Goal: Task Accomplishment & Management: Use online tool/utility

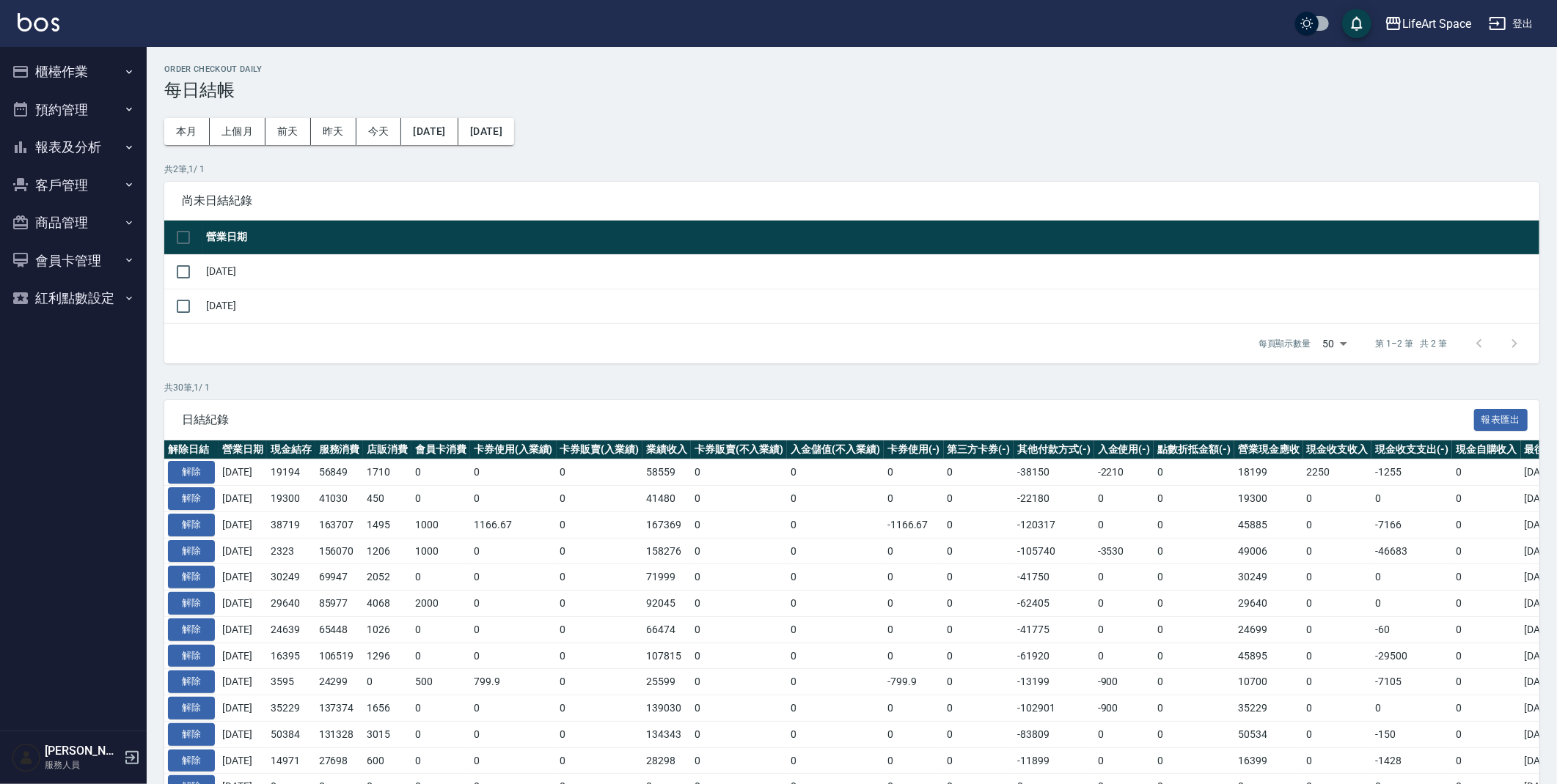
click at [65, 77] on button "櫃檯作業" at bounding box center [74, 72] width 135 height 38
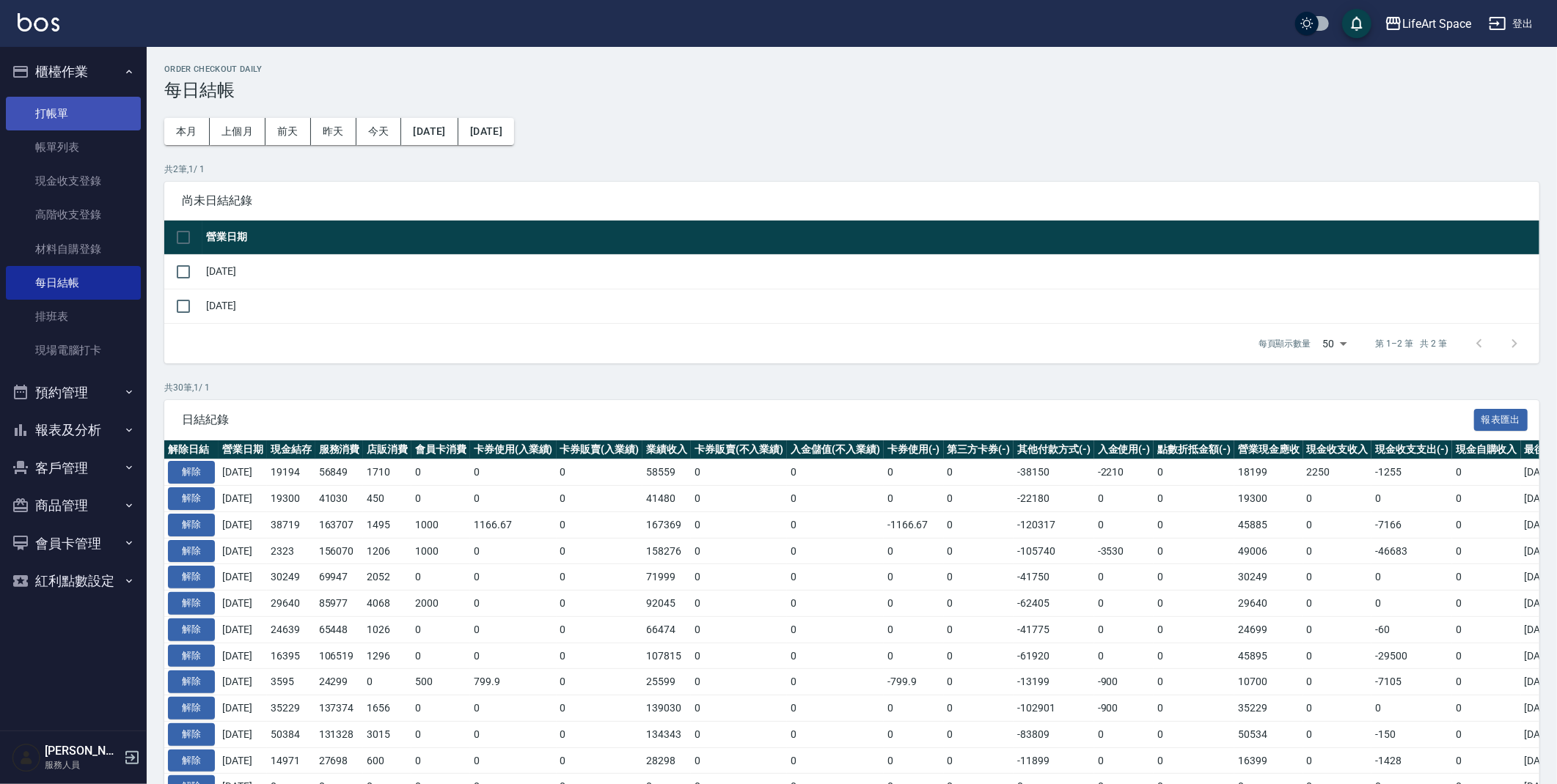
click at [94, 117] on link "打帳單" at bounding box center [74, 113] width 135 height 34
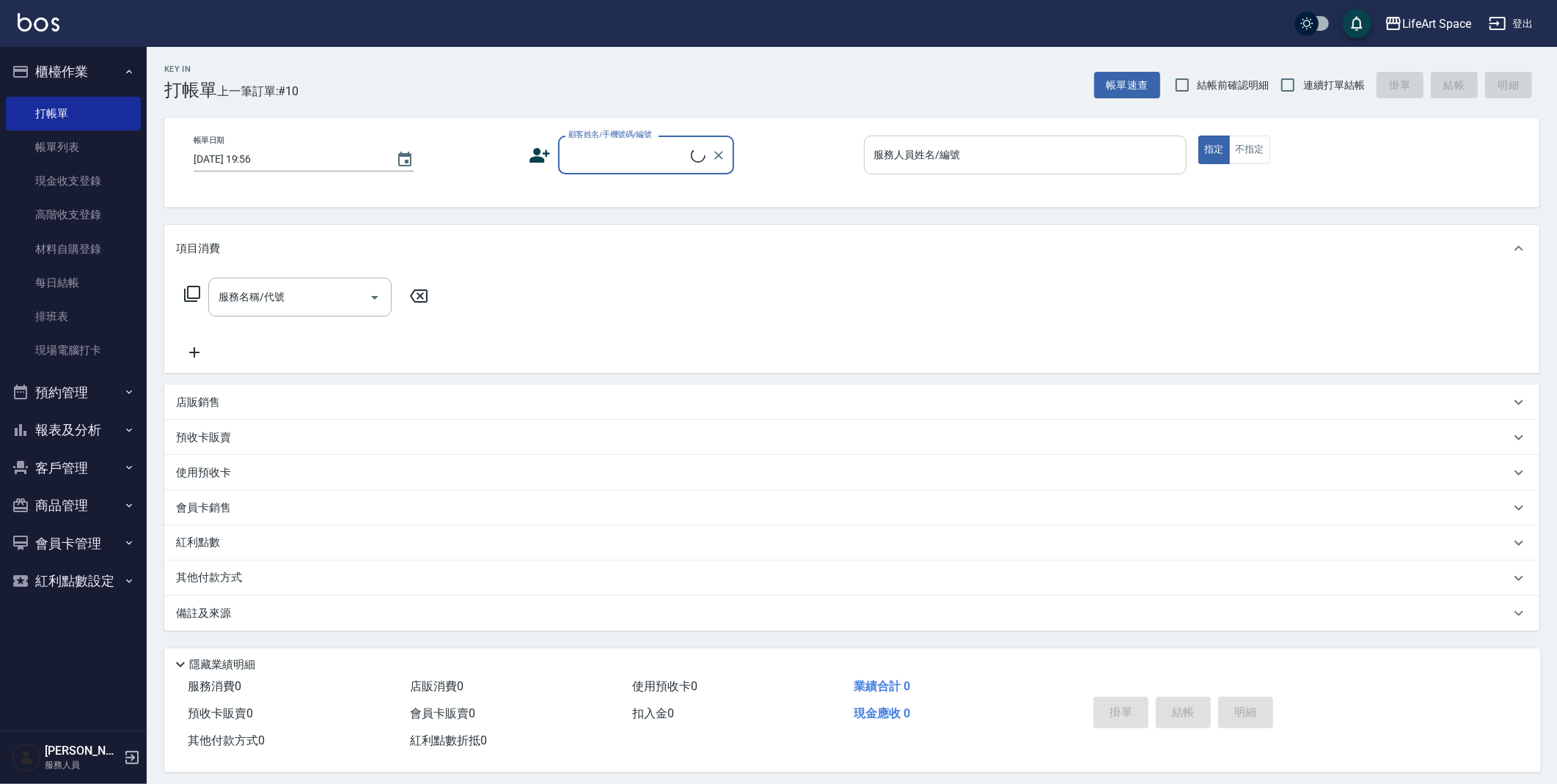
click at [1001, 154] on input "服務人員姓名/編號" at bounding box center [1025, 155] width 311 height 26
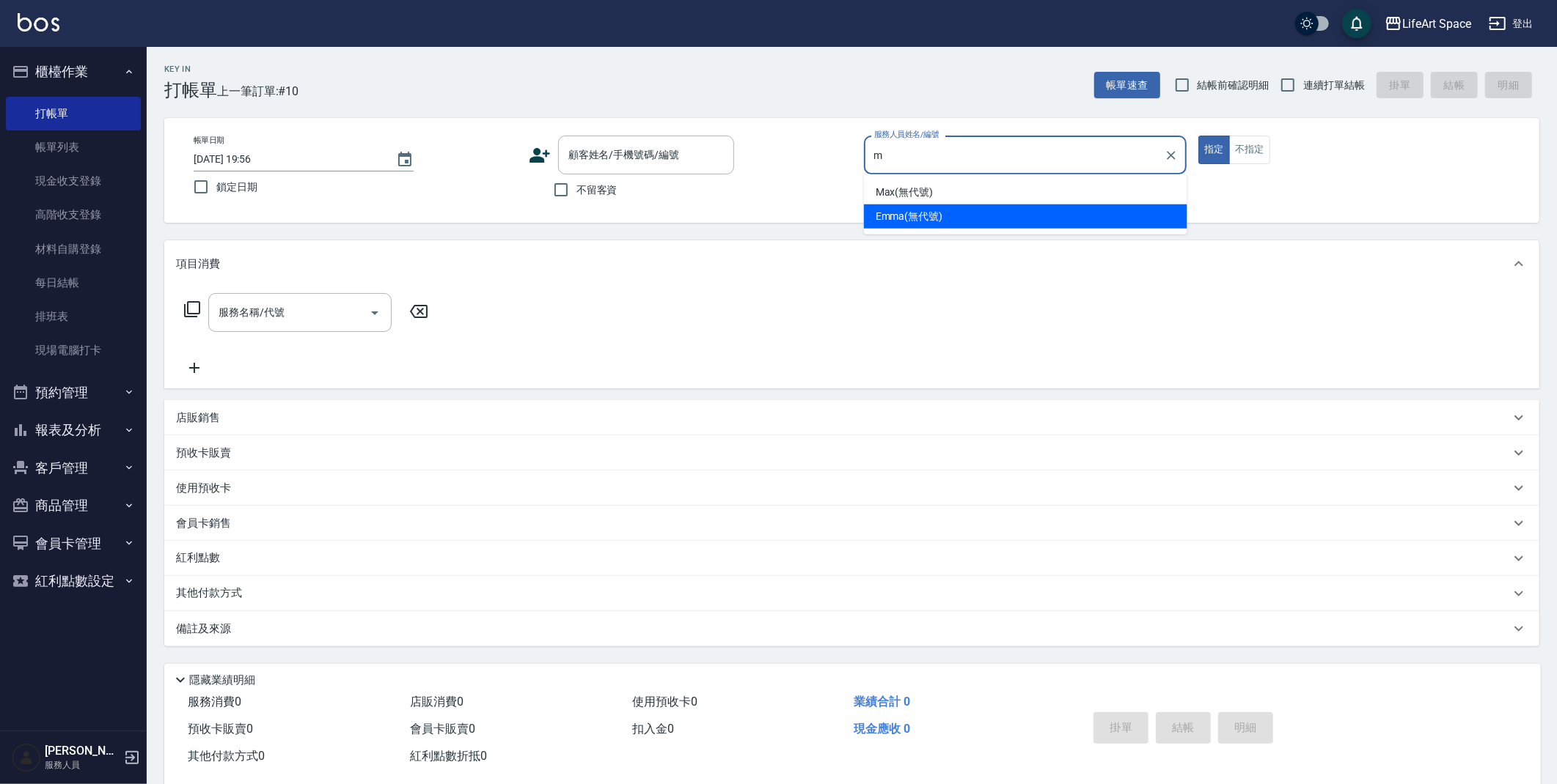
click at [931, 193] on span "Max (無代號)" at bounding box center [904, 192] width 58 height 15
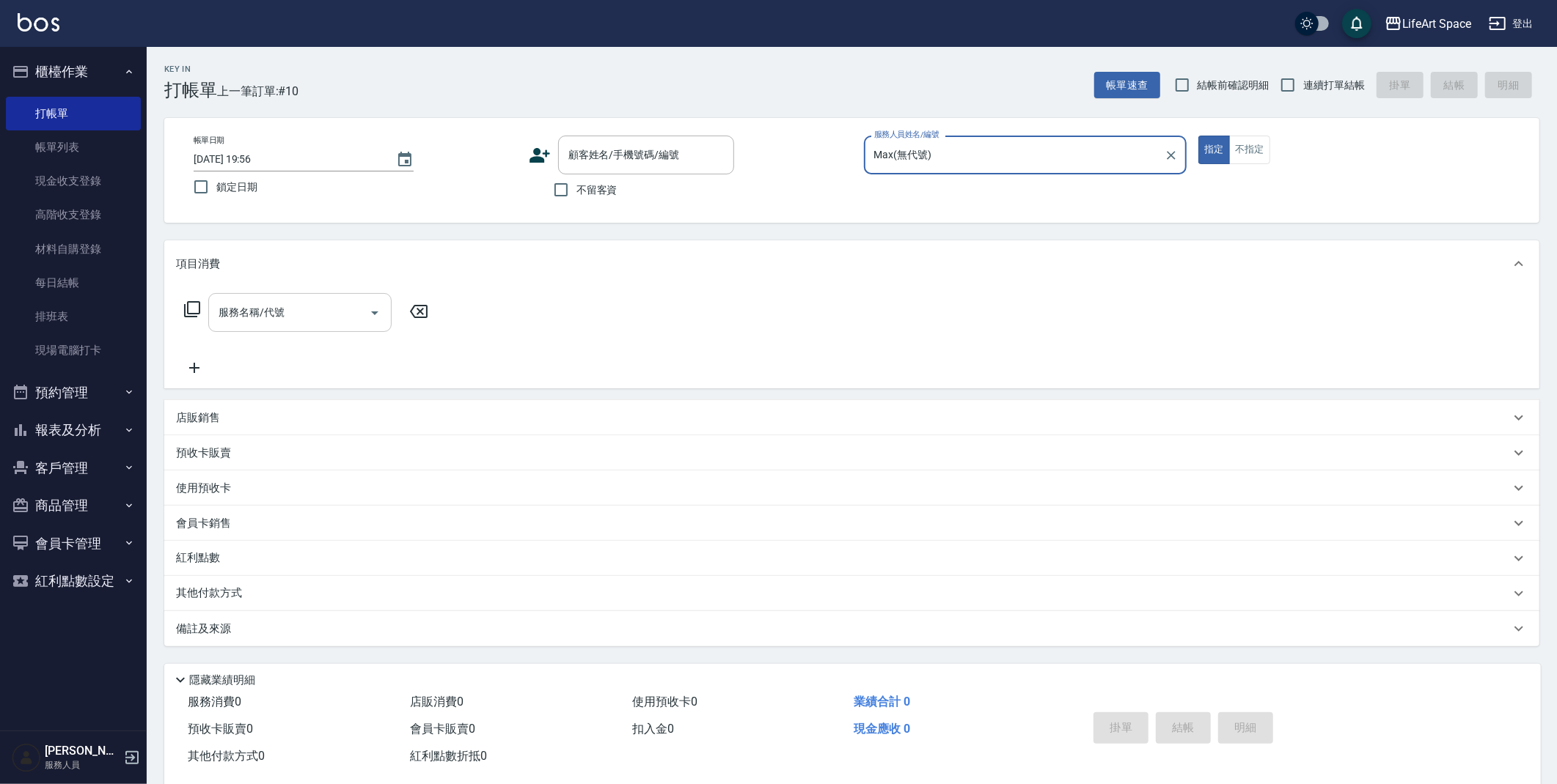
click at [316, 295] on div "服務名稱/代號" at bounding box center [300, 312] width 183 height 39
type input "Max(無代號)"
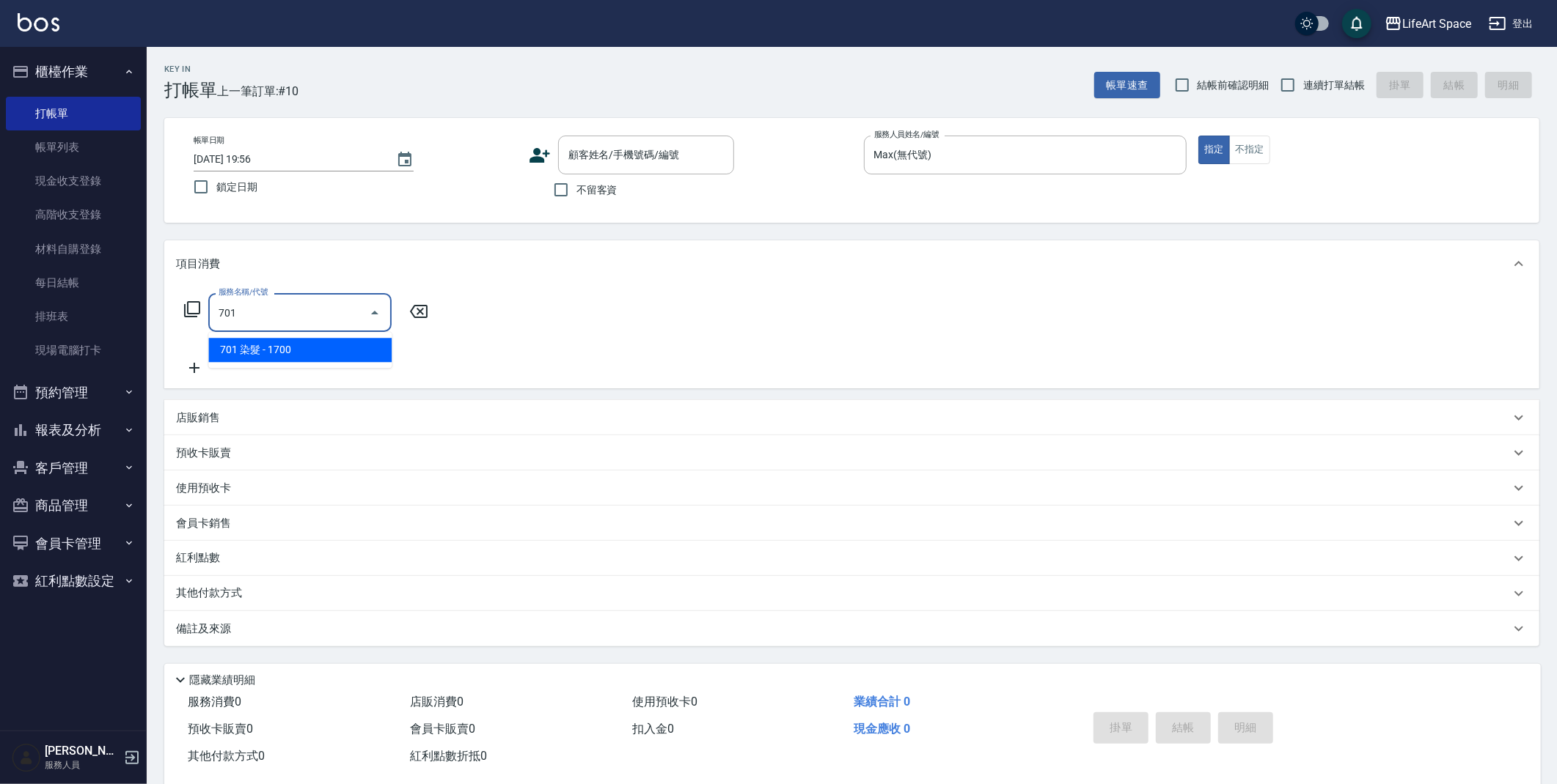
click at [327, 343] on span "701 染髮 - 1700" at bounding box center [300, 350] width 183 height 24
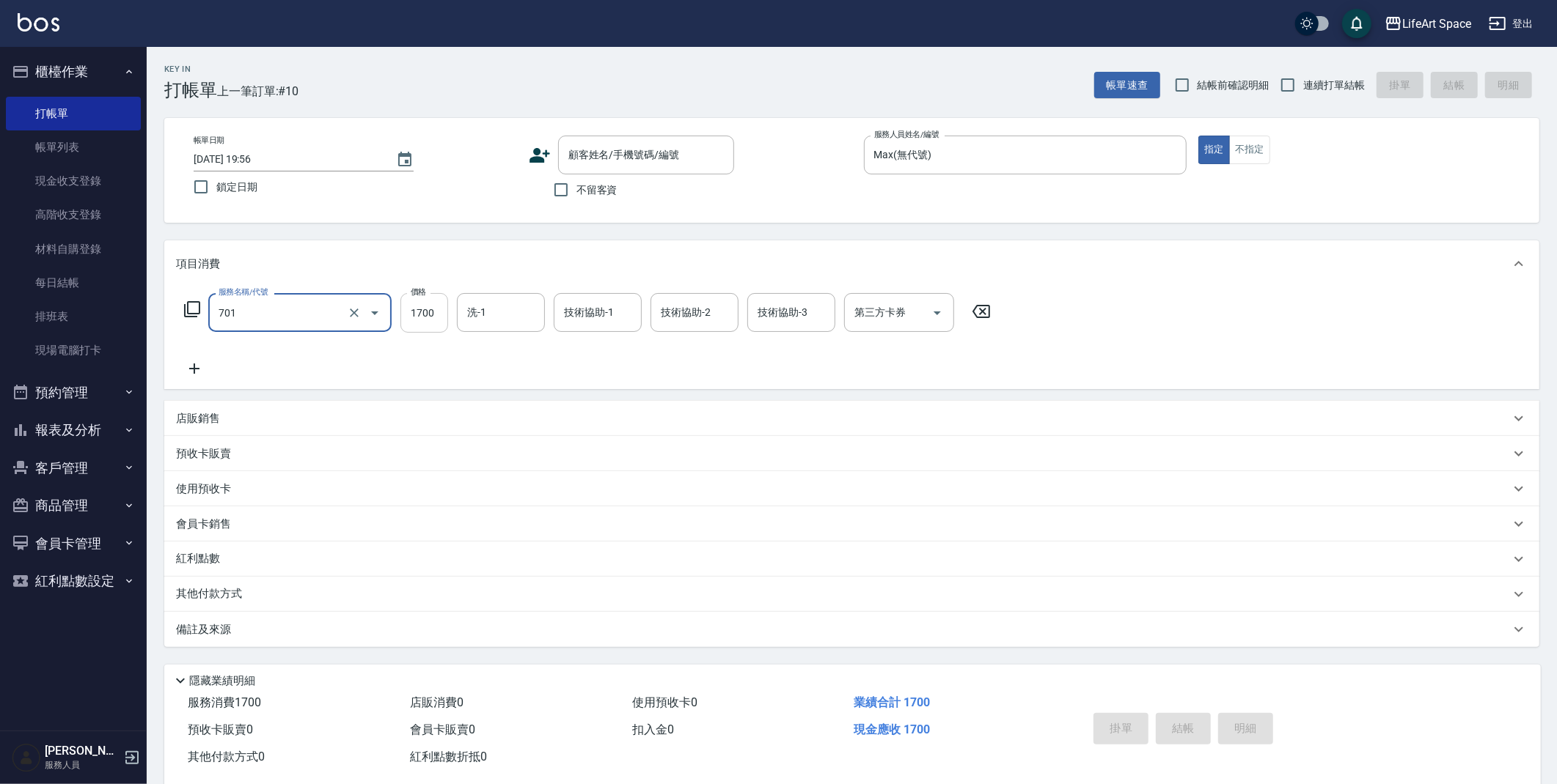
type input "701 染髮(701)"
click at [430, 324] on input "1700" at bounding box center [424, 313] width 48 height 40
type input "2080"
click at [610, 312] on div "技術協助-1 技術協助-1" at bounding box center [597, 312] width 88 height 39
drag, startPoint x: 599, startPoint y: 355, endPoint x: 618, endPoint y: 347, distance: 20.6
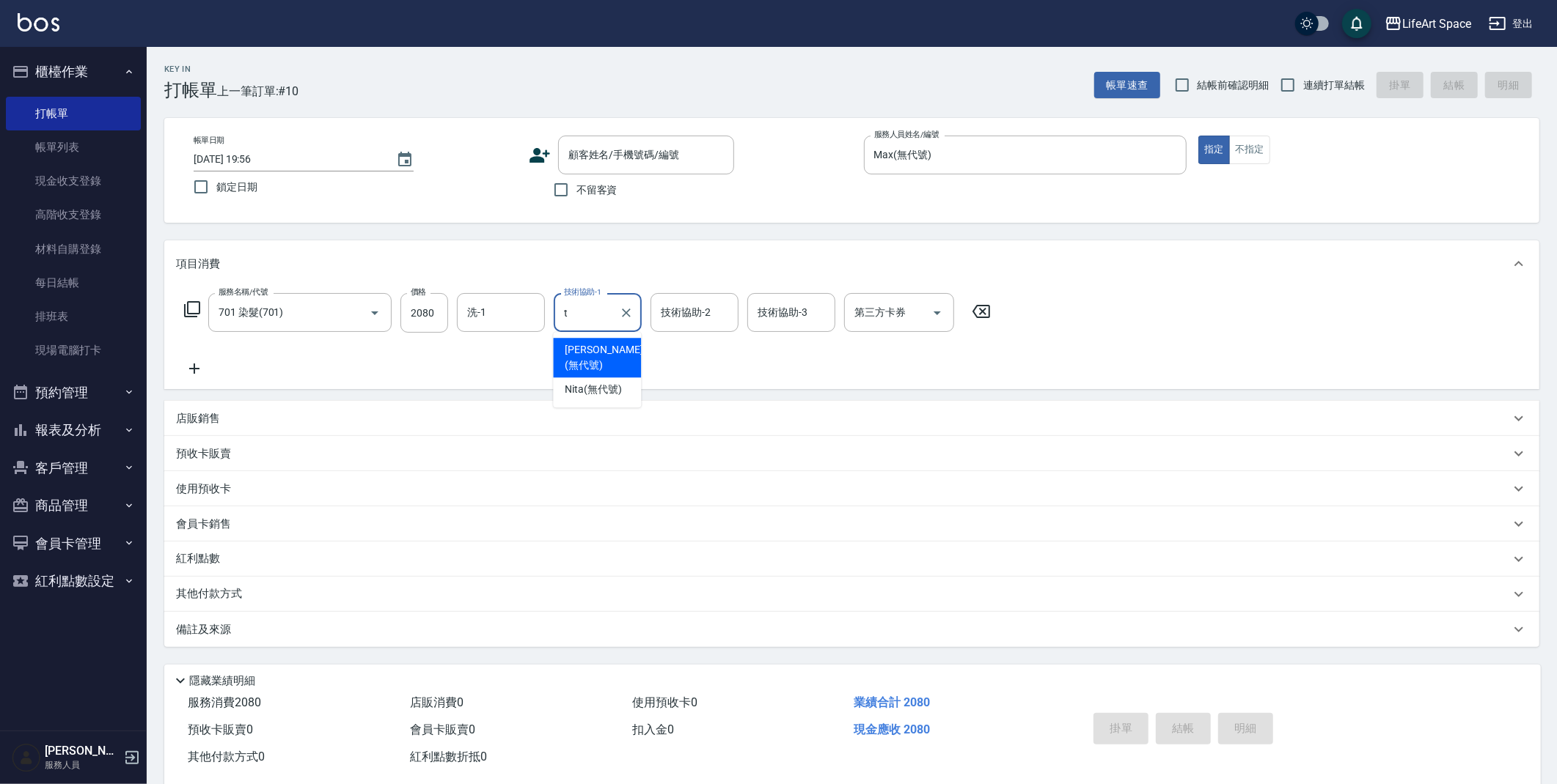
click at [598, 355] on span "[PERSON_NAME] (無代號)" at bounding box center [603, 357] width 78 height 31
type input "[PERSON_NAME](無代號)"
click at [671, 321] on input "技術協助-2" at bounding box center [694, 312] width 75 height 26
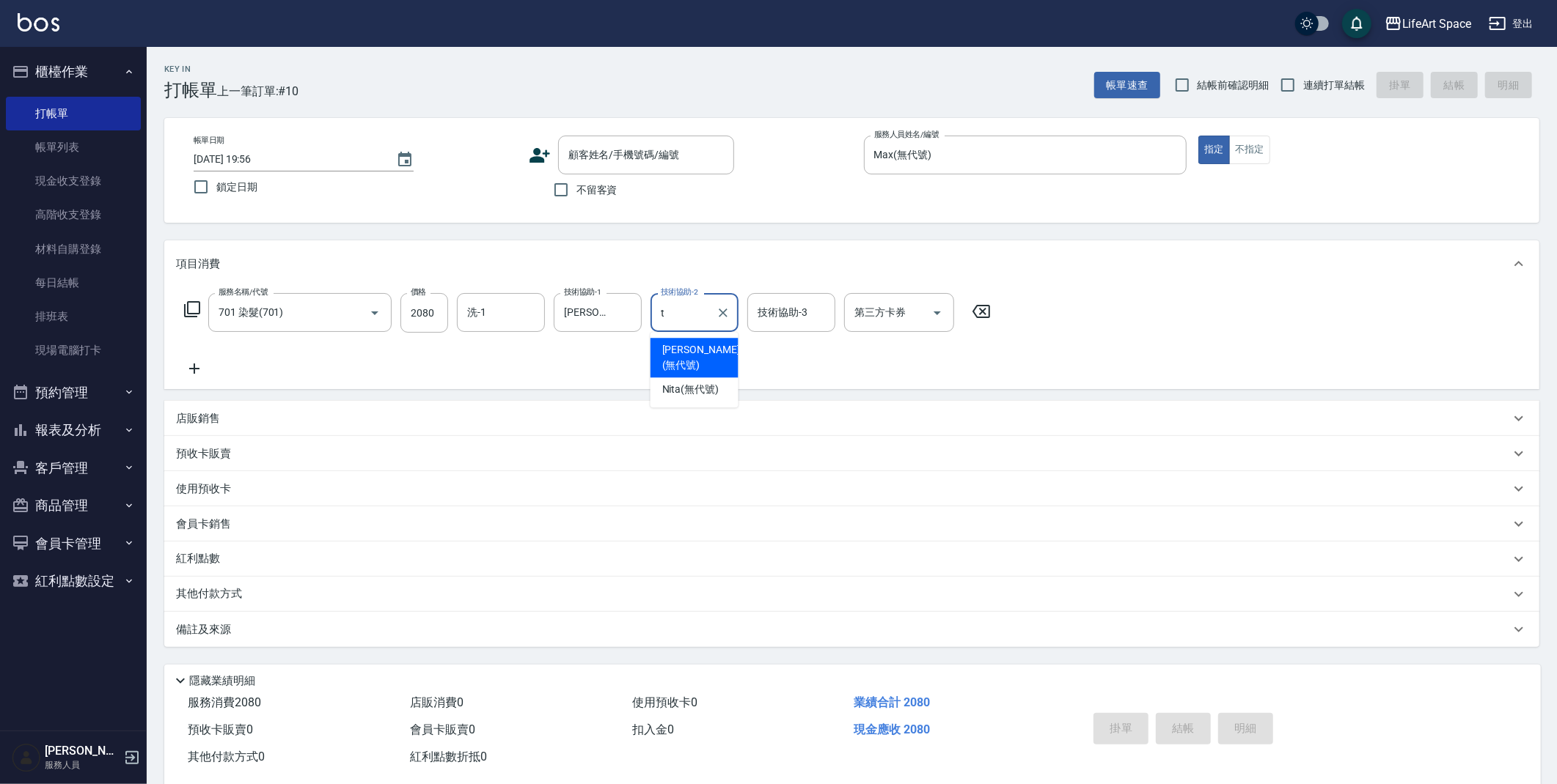
click at [683, 346] on span "[PERSON_NAME] (無代號)" at bounding box center [701, 357] width 78 height 31
type input "[PERSON_NAME](無代號)"
click at [407, 622] on div "備註及來源" at bounding box center [843, 629] width 1334 height 15
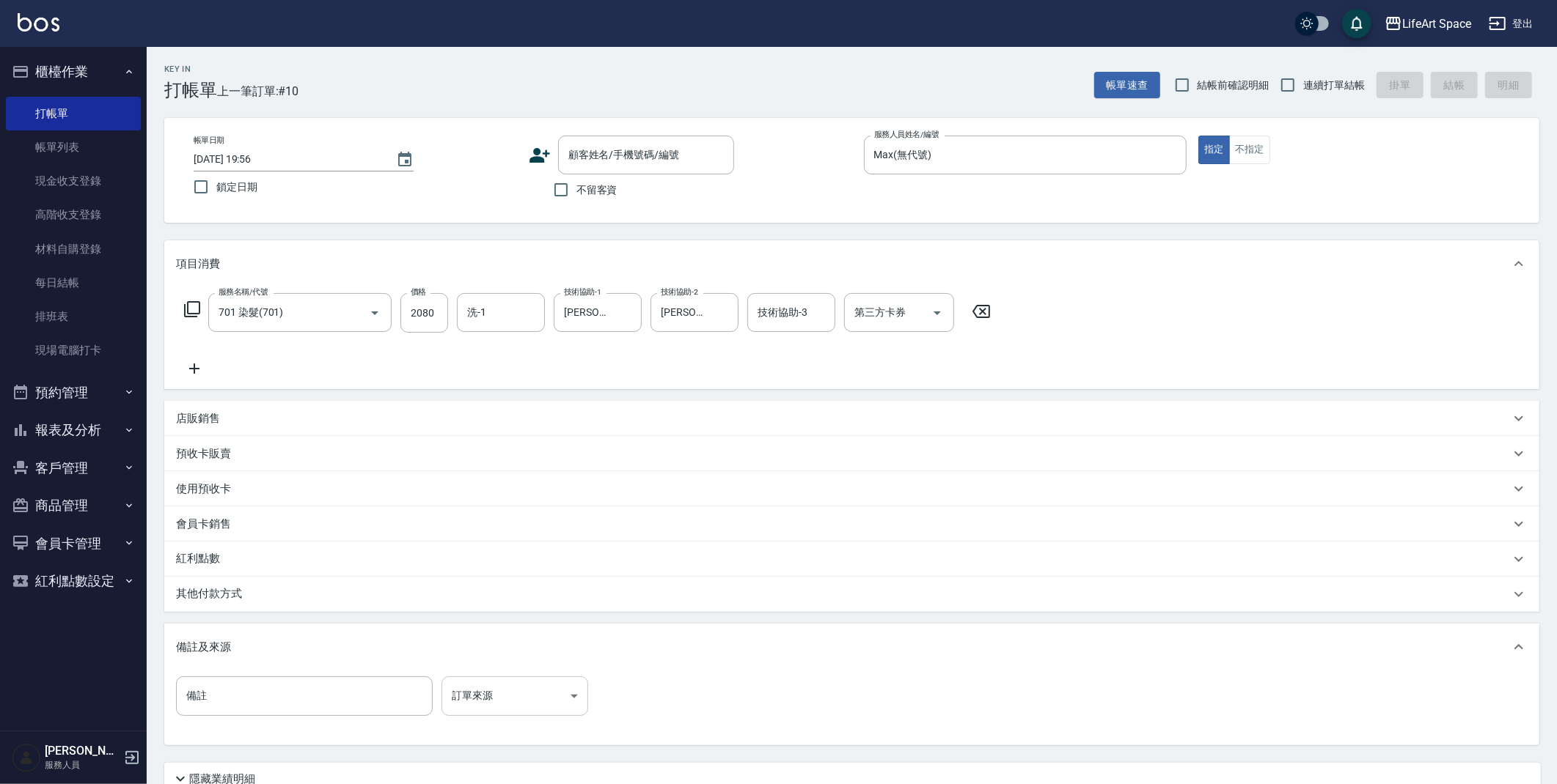
click at [488, 692] on body "LifeArt Space 登出 櫃檯作業 打帳單 帳單列表 現金收支登錄 高階收支登錄 材料自購登錄 每日結帳 排班表 現場電腦打卡 預約管理 預約管理 單…" at bounding box center [778, 452] width 1557 height 904
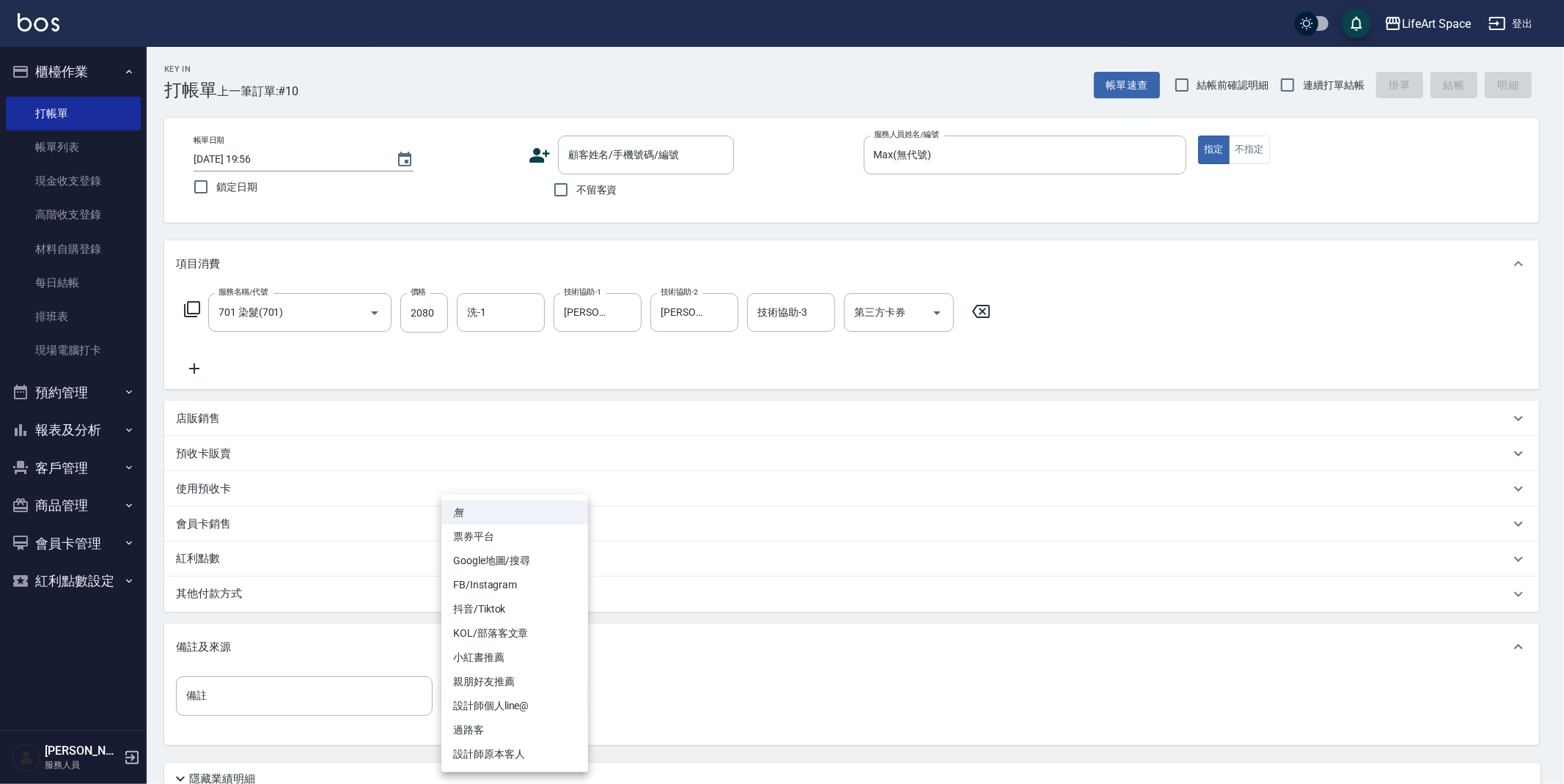
drag, startPoint x: 512, startPoint y: 581, endPoint x: 508, endPoint y: 588, distance: 8.1
click at [512, 581] on li "FB/Instagram" at bounding box center [514, 585] width 146 height 24
type input "FB/Instagram"
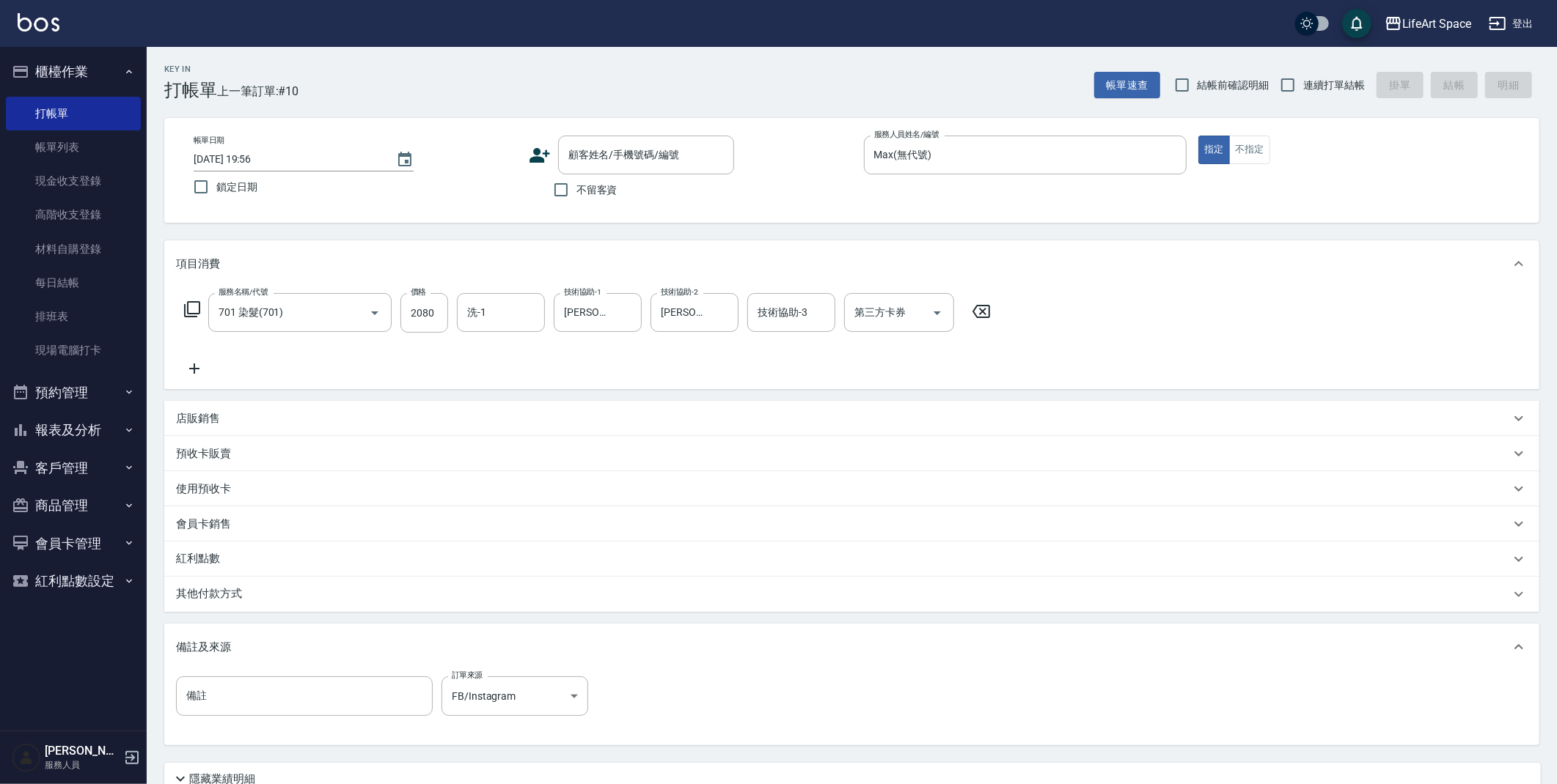
click at [441, 601] on div "其他付款方式" at bounding box center [843, 594] width 1334 height 16
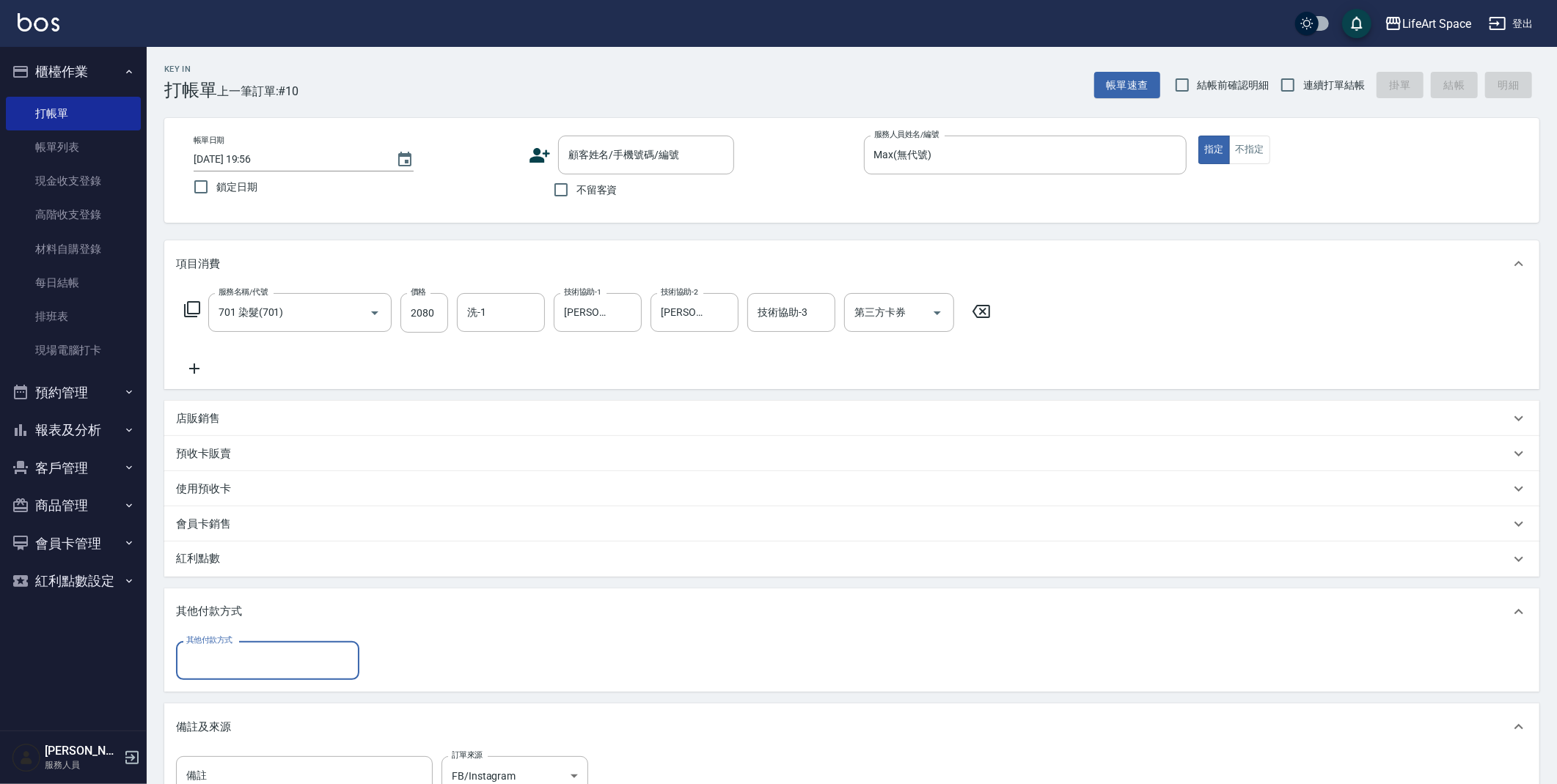
click at [277, 672] on input "其他付款方式" at bounding box center [267, 661] width 170 height 26
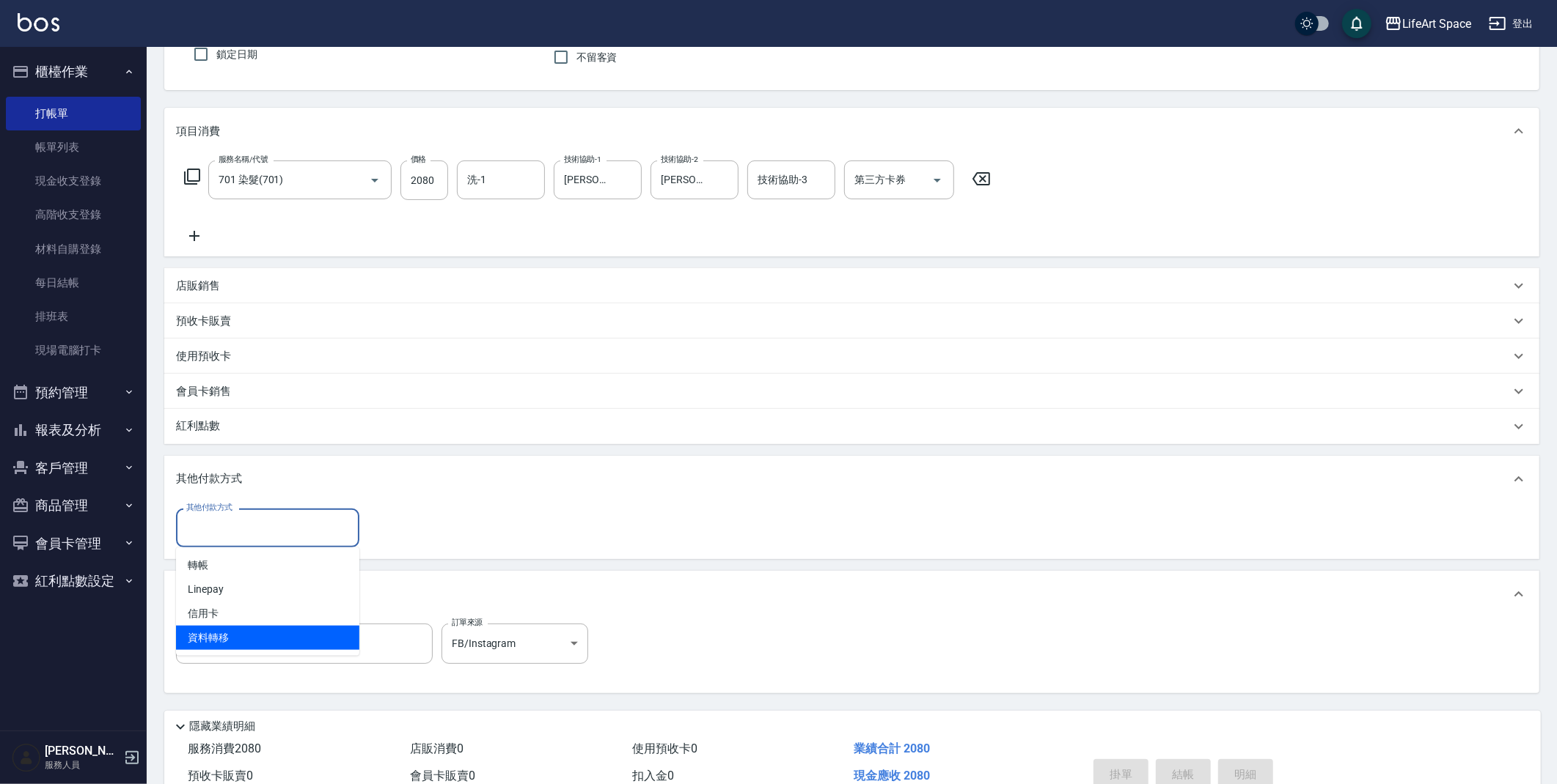
click at [1137, 218] on div "服務名稱/代號 701 染髮(701) 服務名稱/代號 價格 2080 價格 洗-1 洗-1 技術協助-1 [PERSON_NAME](無代號) 技術協助-1…" at bounding box center [851, 205] width 1375 height 101
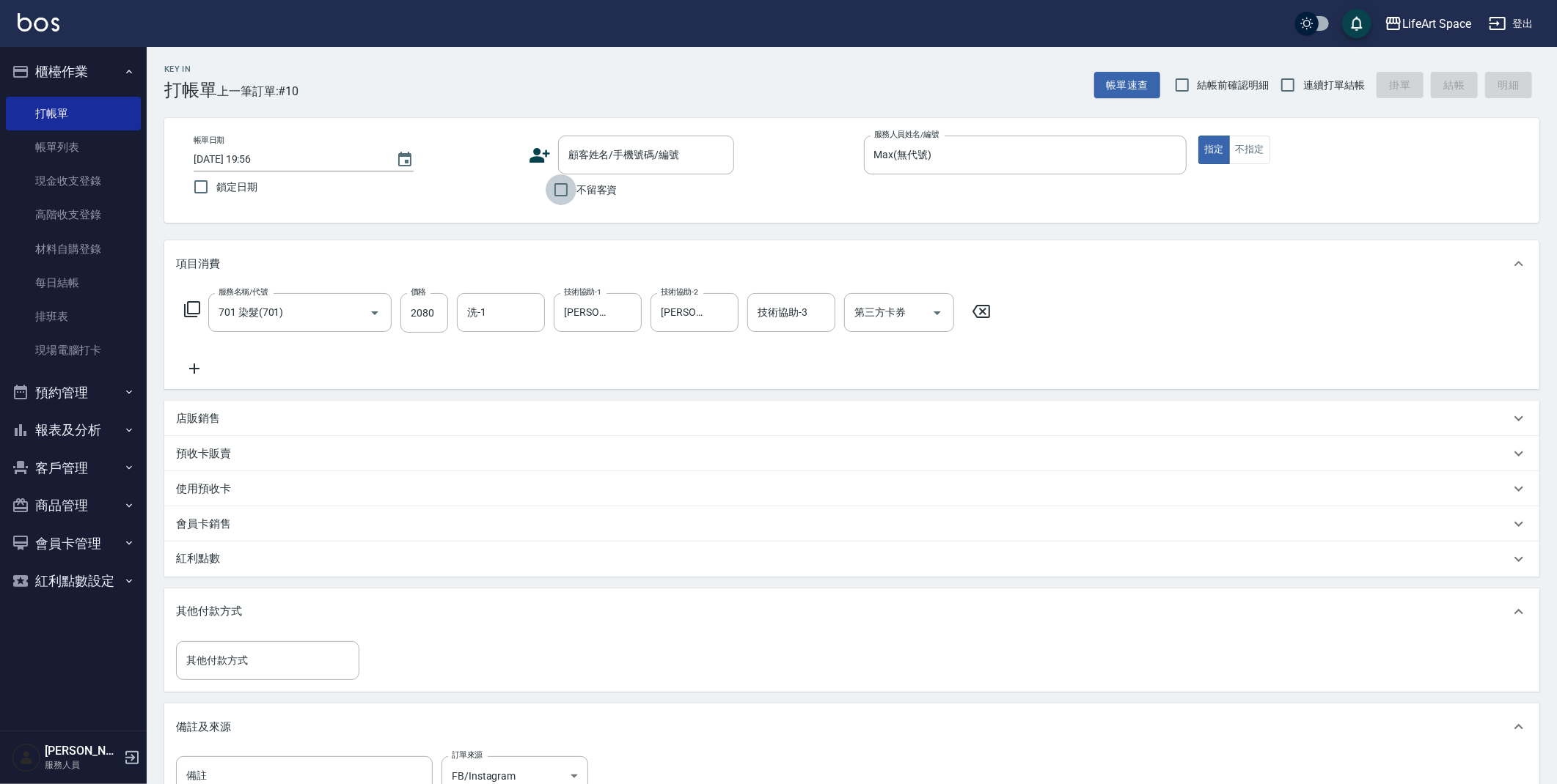
click at [570, 197] on input "不留客資" at bounding box center [560, 189] width 31 height 31
checkbox input "true"
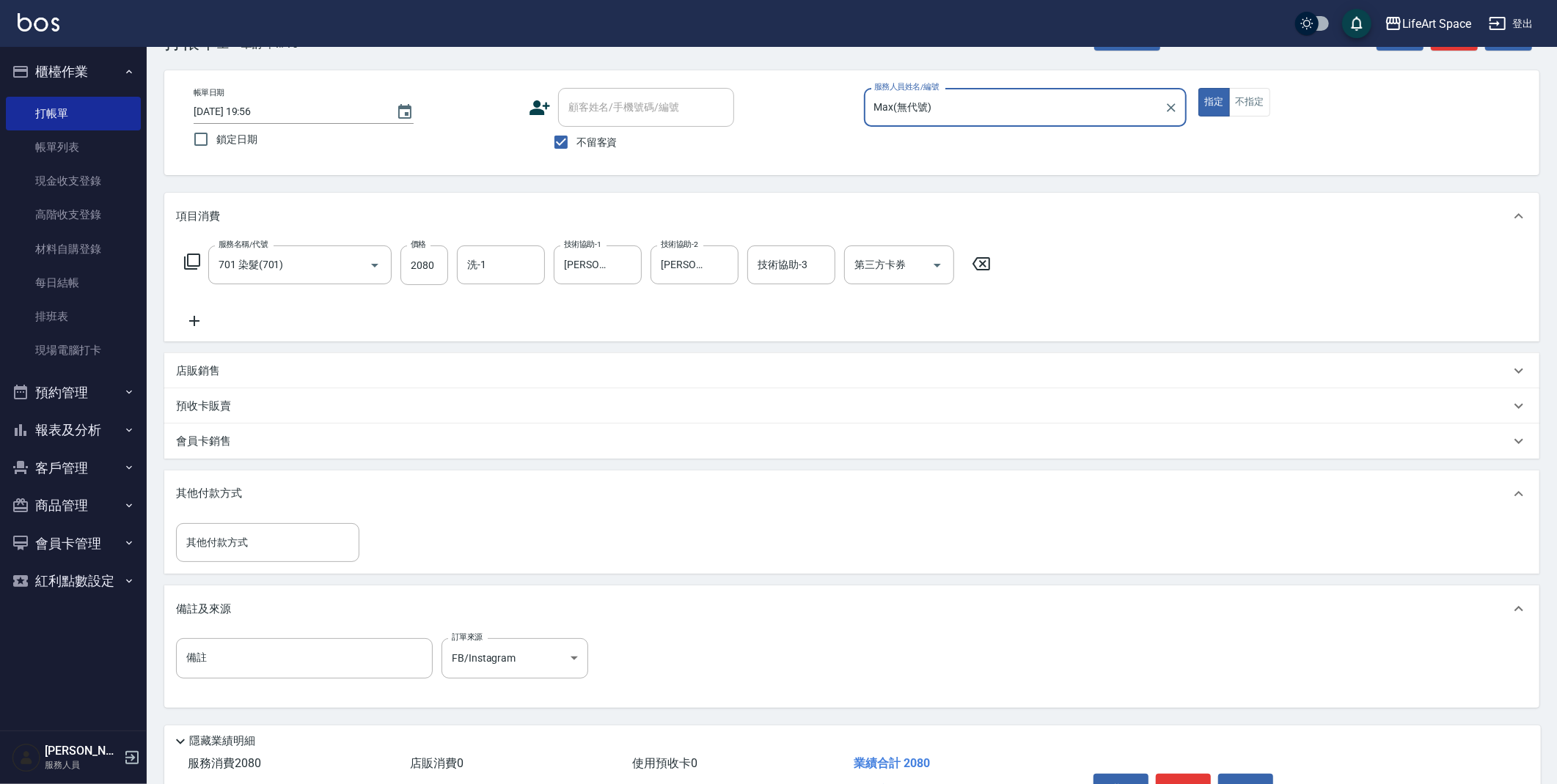
scroll to position [69, 0]
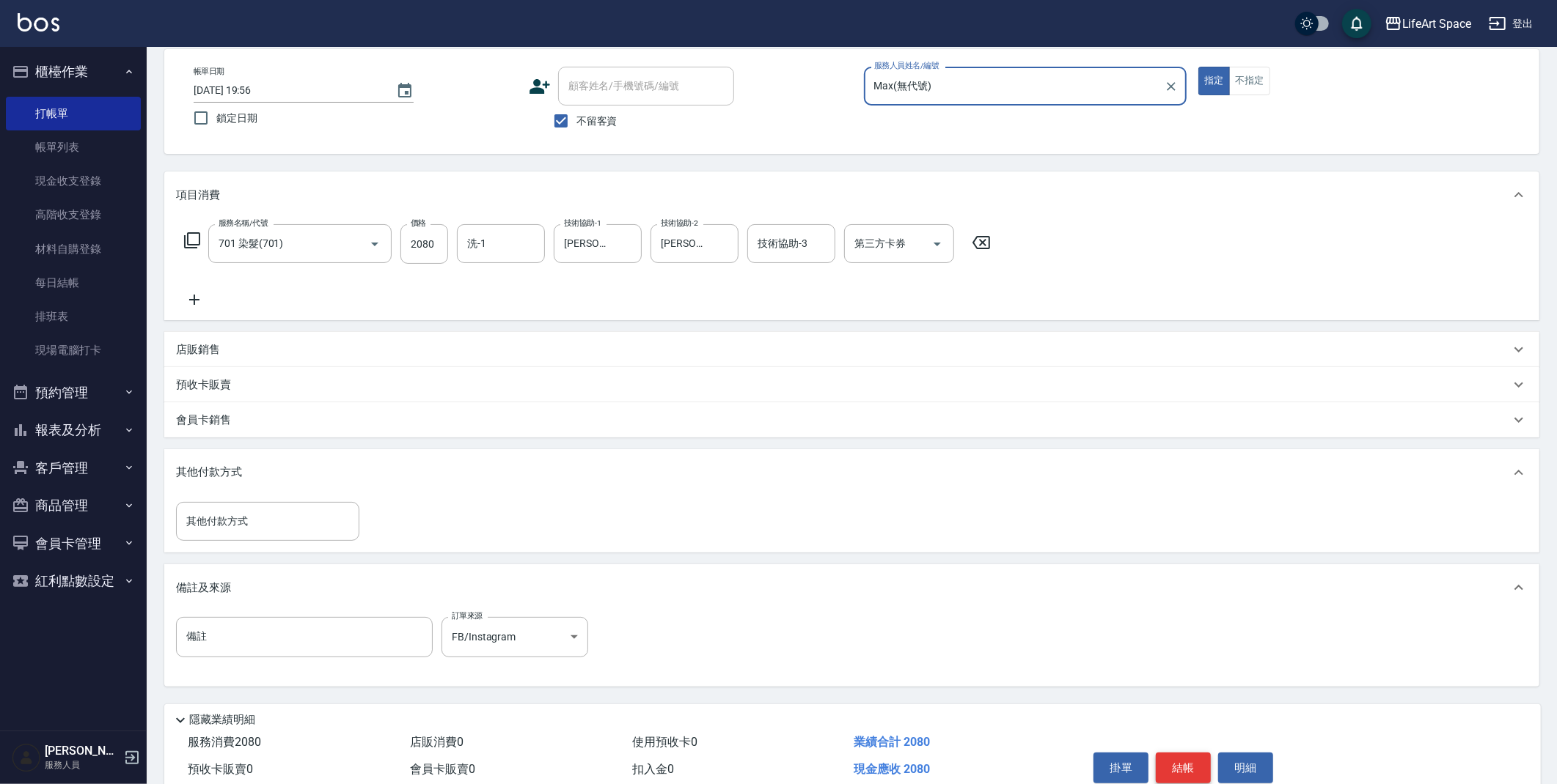
click at [1178, 761] on button "結帳" at bounding box center [1183, 767] width 55 height 31
